Goal: Transaction & Acquisition: Purchase product/service

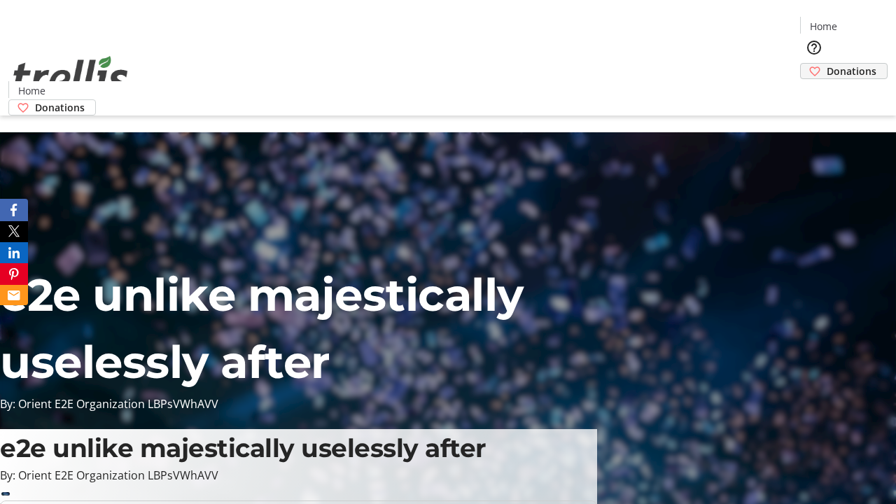
click at [827, 64] on span "Donations" at bounding box center [852, 71] width 50 height 15
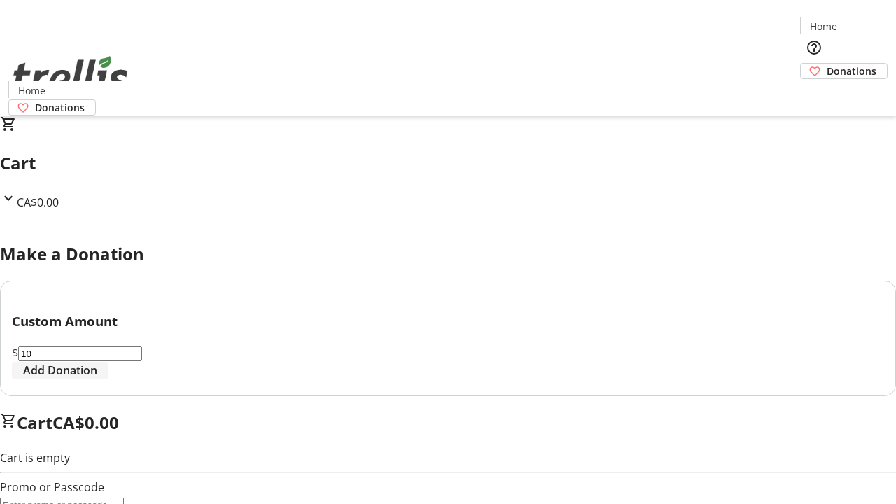
click at [97, 379] on span "Add Donation" at bounding box center [60, 370] width 74 height 17
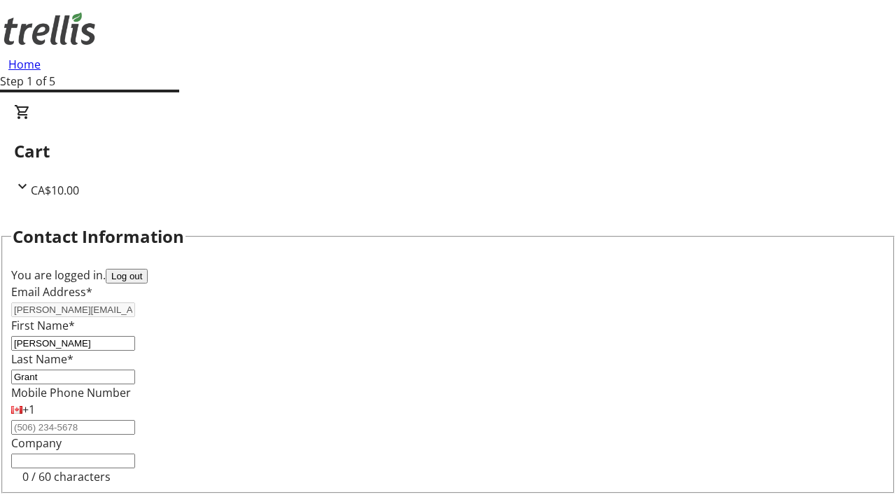
select select "CA"
type input "[STREET_ADDRESS][PERSON_NAME]"
type input "Kelowna"
select select "BC"
type input "Kelowna"
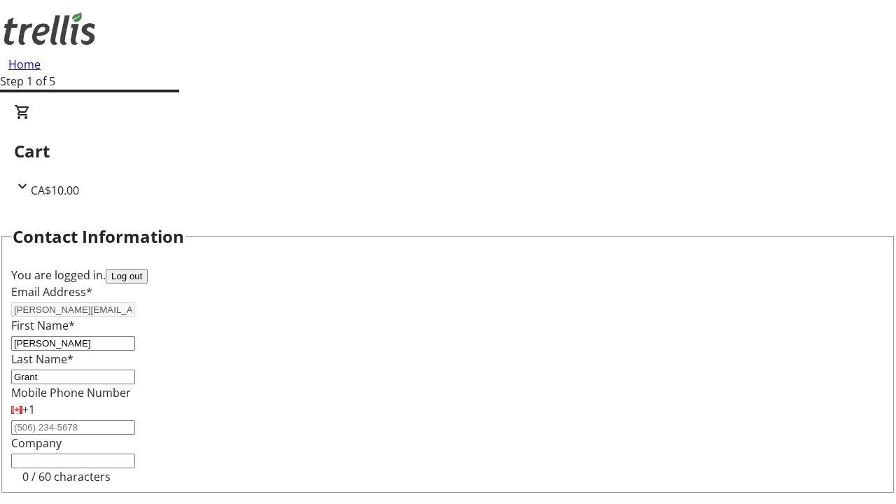
type input "V1Y 0C2"
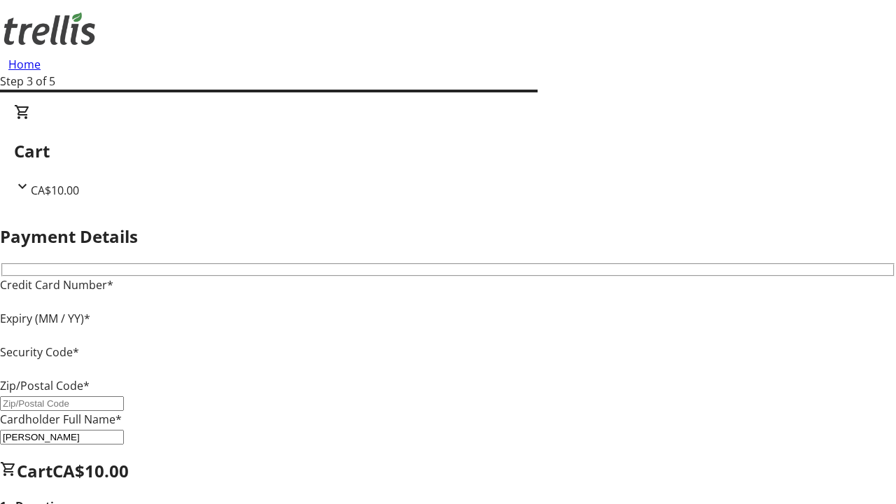
type input "V1Y 0C2"
